Goal: Check status: Check status

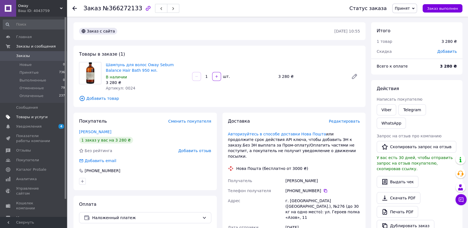
click at [39, 119] on span "Товары и услуги" at bounding box center [31, 117] width 31 height 5
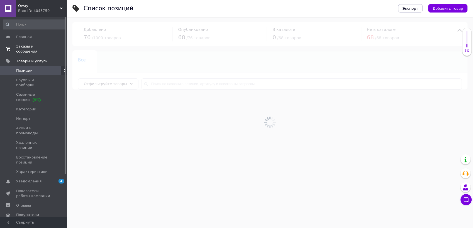
click at [45, 49] on span "Заказы и сообщения" at bounding box center [33, 49] width 35 height 10
